Goal: Browse casually

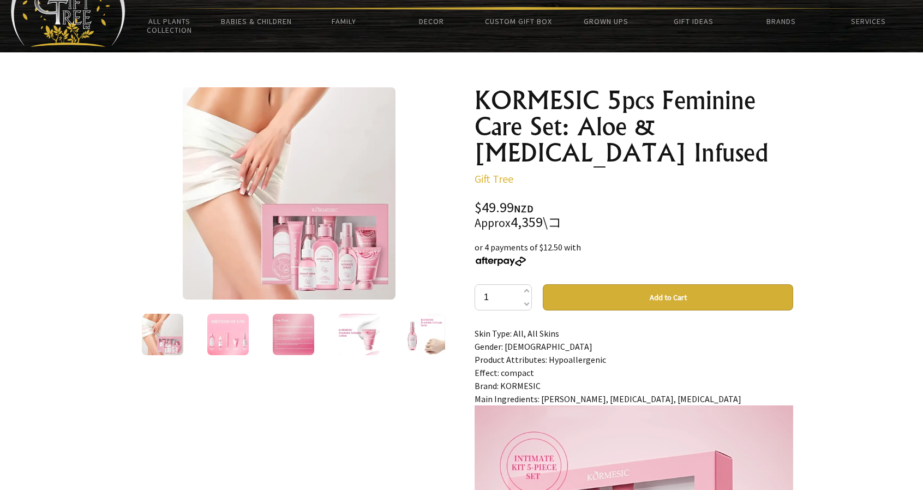
click at [215, 336] on img at bounding box center [227, 334] width 41 height 41
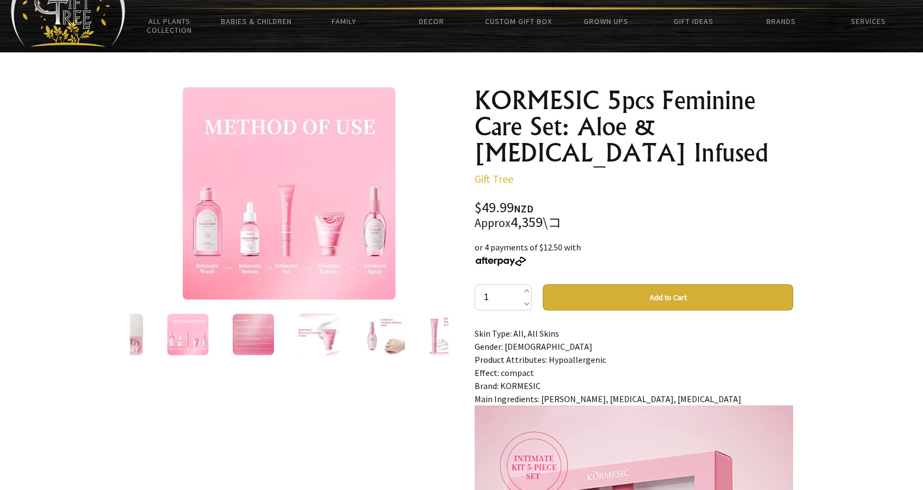
click at [253, 333] on img at bounding box center [252, 334] width 41 height 41
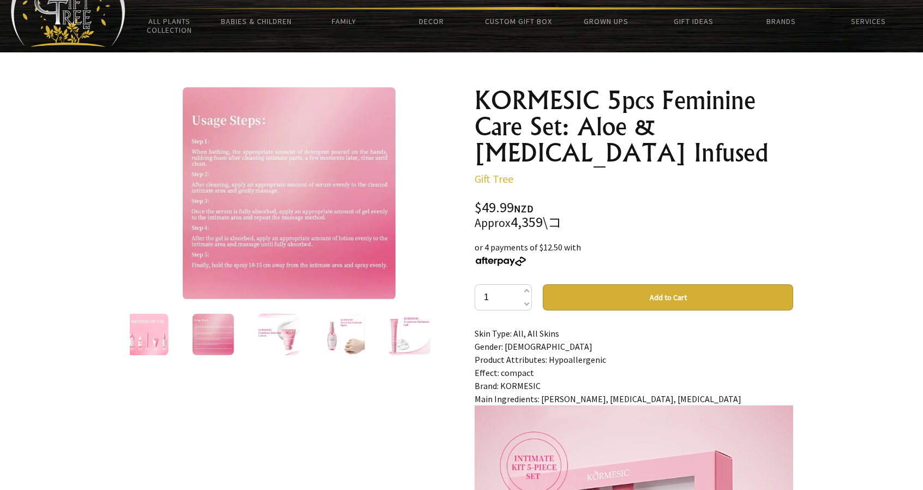
click at [278, 334] on img at bounding box center [278, 334] width 41 height 41
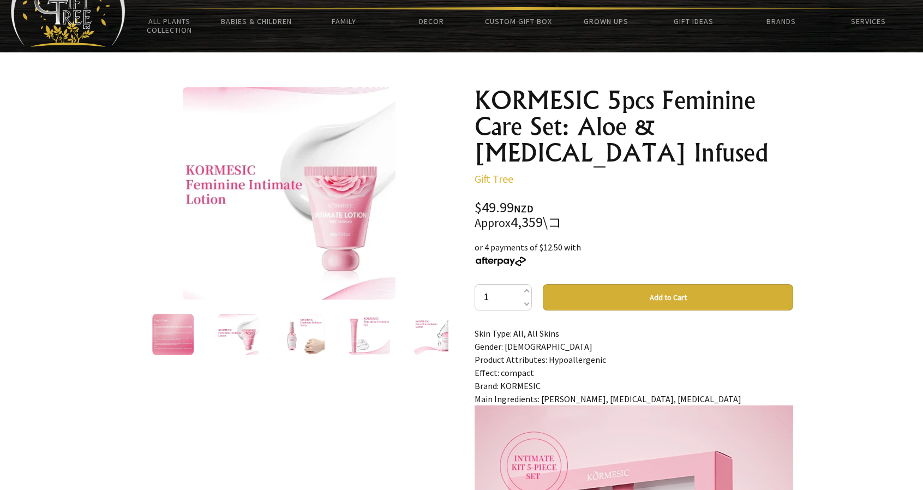
click at [291, 334] on img at bounding box center [303, 334] width 41 height 41
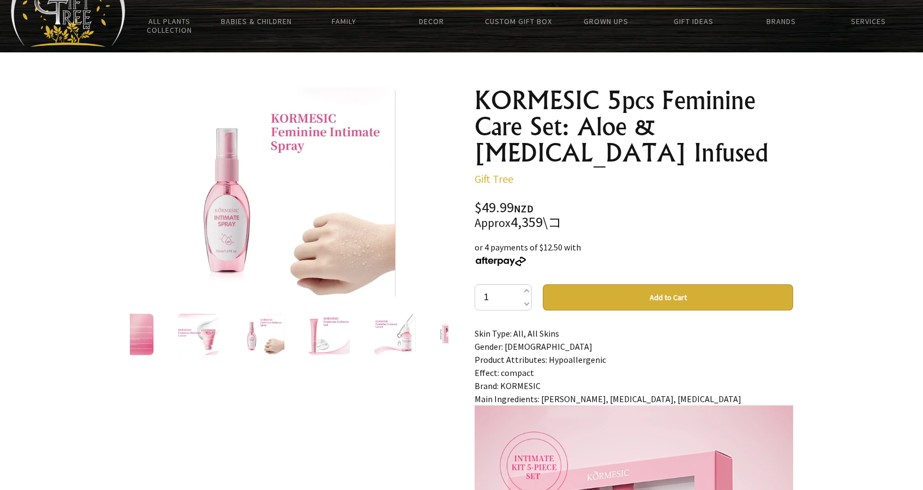
click at [306, 333] on div at bounding box center [329, 335] width 65 height 46
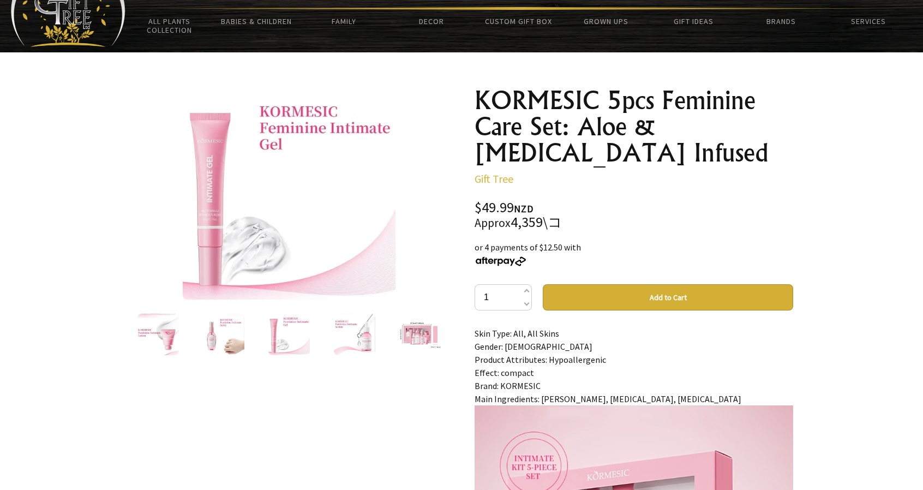
click at [344, 333] on img at bounding box center [354, 334] width 41 height 41
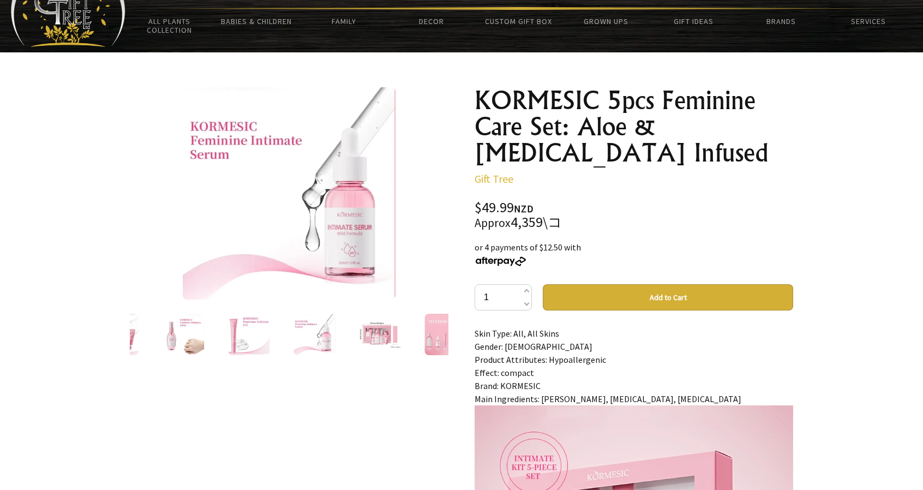
click at [384, 336] on img at bounding box center [379, 334] width 41 height 41
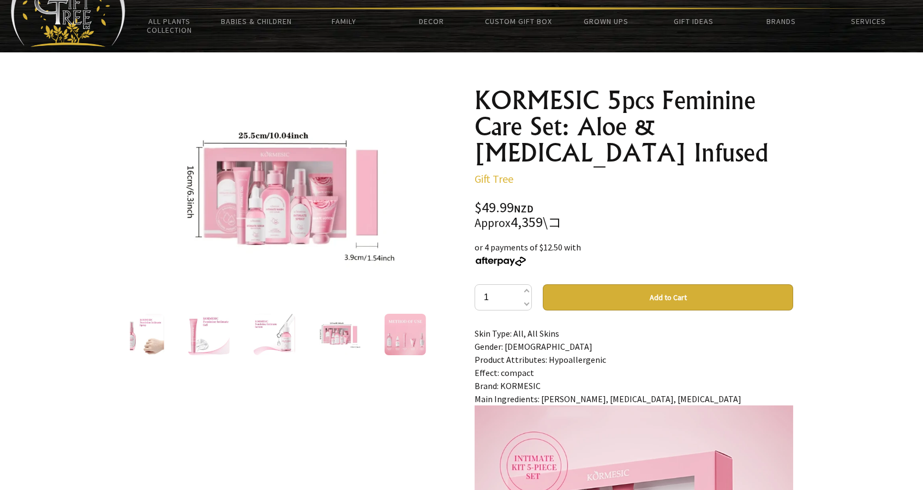
click at [396, 336] on img at bounding box center [405, 334] width 41 height 41
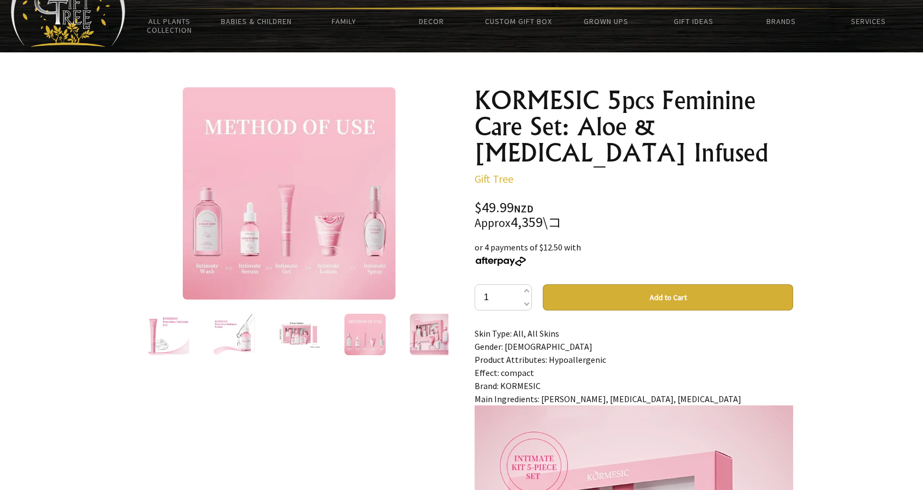
click at [329, 218] on img at bounding box center [289, 193] width 212 height 212
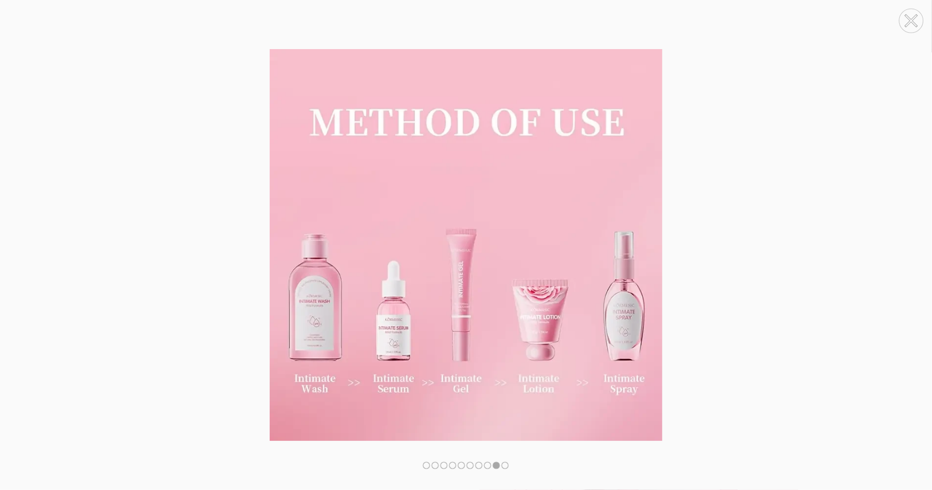
click at [911, 24] on circle at bounding box center [911, 21] width 24 height 24
